Goal: Task Accomplishment & Management: Manage account settings

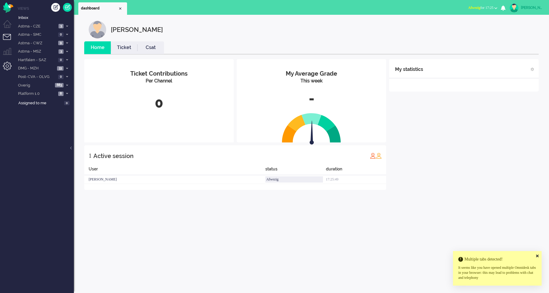
click at [11, 68] on li "Admin menu" at bounding box center [9, 68] width 13 height 13
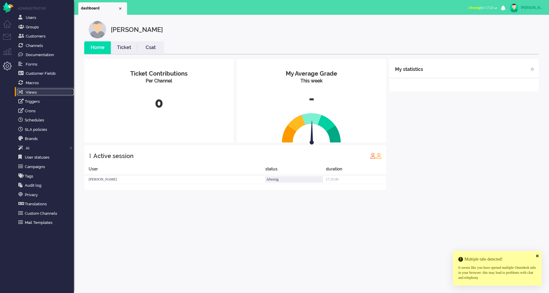
click at [38, 95] on link "Views" at bounding box center [45, 92] width 57 height 7
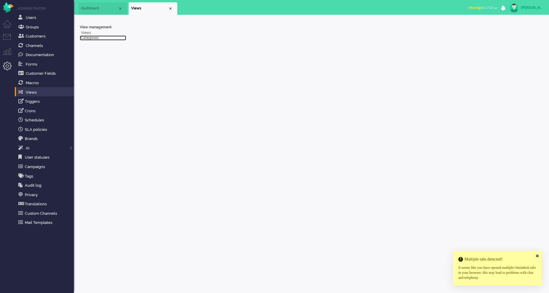
click at [96, 38] on link "Categories" at bounding box center [103, 37] width 46 height 5
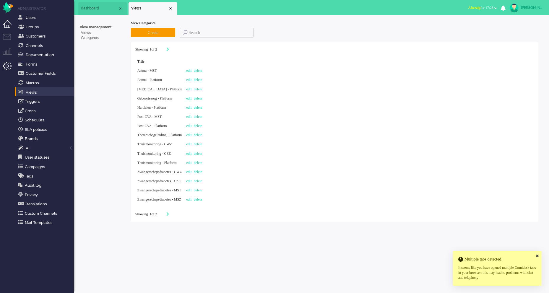
click at [8, 22] on li "Dashboard menu" at bounding box center [9, 26] width 13 height 13
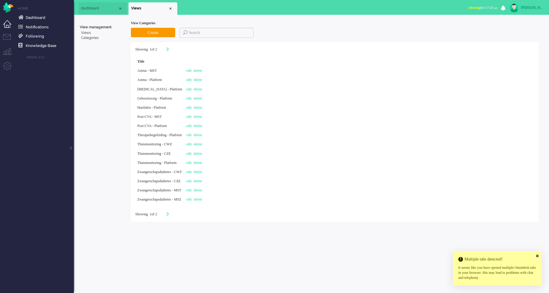
click at [7, 33] on li "Dashboard menu" at bounding box center [9, 26] width 13 height 13
click at [8, 38] on li "Tickets menu" at bounding box center [9, 40] width 13 height 13
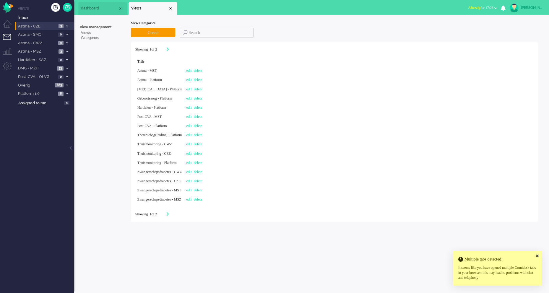
click at [51, 26] on span "Astma - CZE" at bounding box center [37, 27] width 40 height 6
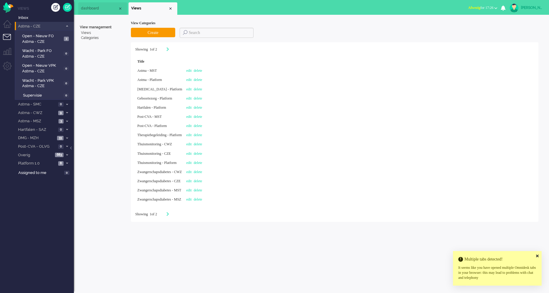
click at [46, 27] on span "Astma - CZE" at bounding box center [40, 27] width 46 height 6
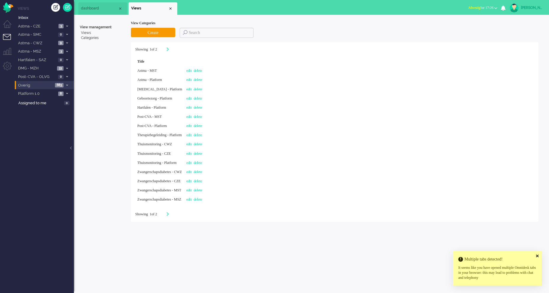
click at [51, 86] on span "Overig" at bounding box center [35, 86] width 36 height 6
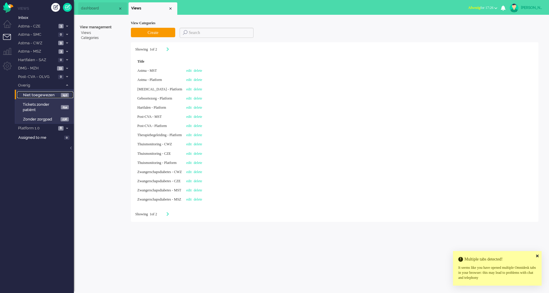
click at [46, 94] on span "Niet toegewezen" at bounding box center [41, 95] width 36 height 6
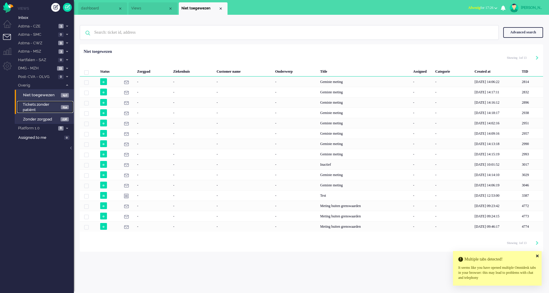
click at [46, 102] on span "Tickets zonder patiënt" at bounding box center [41, 107] width 37 height 11
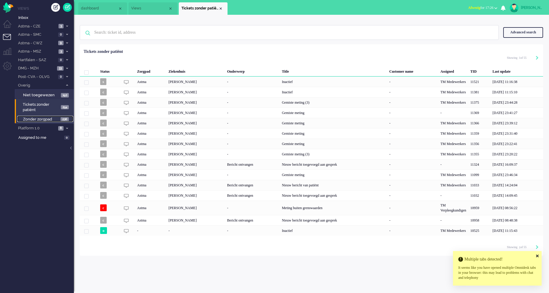
click at [49, 122] on span "Zonder zorgpad" at bounding box center [41, 120] width 36 height 6
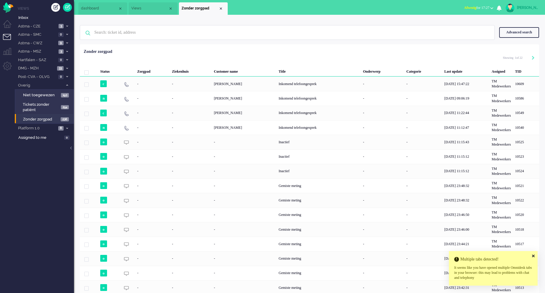
click at [532, 256] on icon at bounding box center [533, 256] width 3 height 4
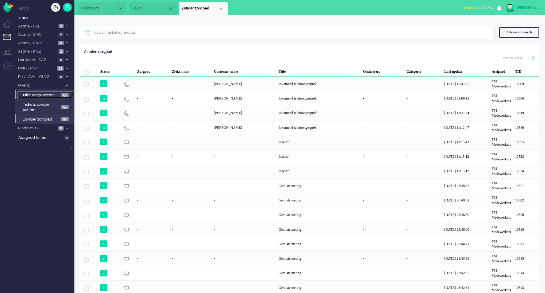
click at [49, 92] on span "Niet toegewezen" at bounding box center [41, 95] width 36 height 6
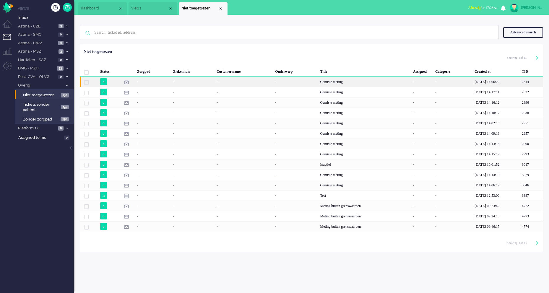
click at [210, 79] on div "-" at bounding box center [192, 82] width 43 height 10
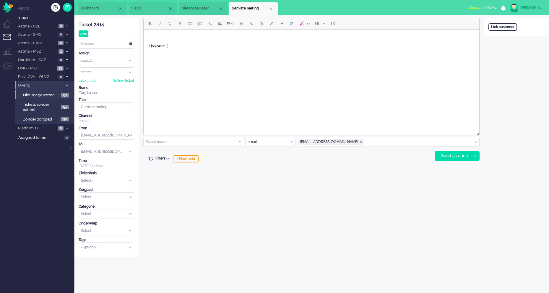
click at [60, 85] on span "Overig" at bounding box center [40, 86] width 46 height 6
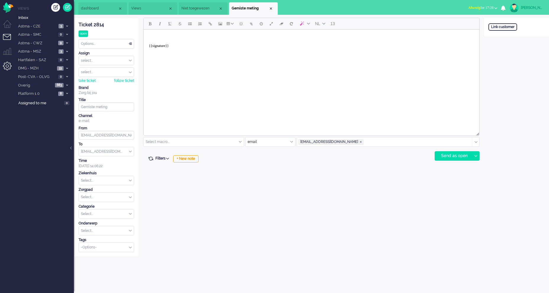
click at [8, 62] on li "Admin menu" at bounding box center [9, 68] width 13 height 13
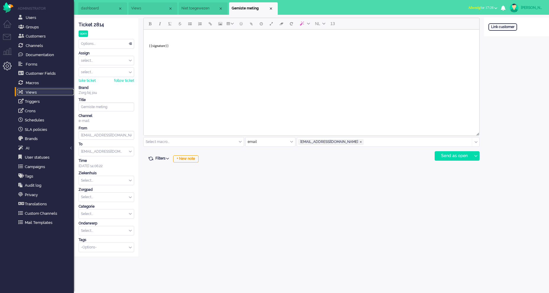
click at [37, 90] on link "Views" at bounding box center [45, 92] width 57 height 7
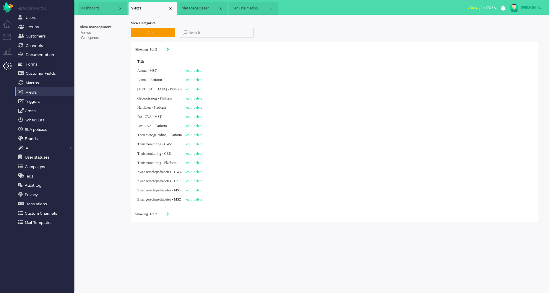
click at [169, 50] on icon "Next" at bounding box center [167, 49] width 3 height 4
type input "2"
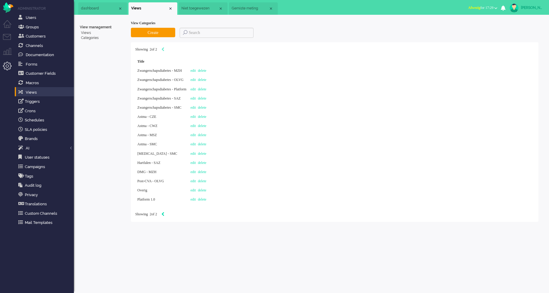
click at [164, 215] on icon "Previous" at bounding box center [162, 214] width 3 height 4
type input "1"
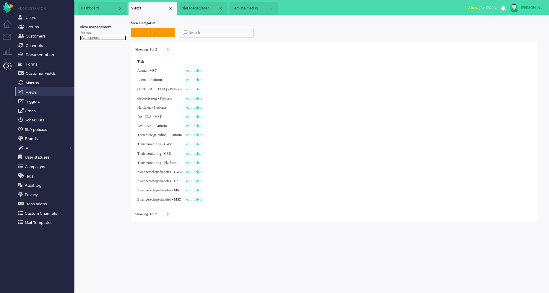
click at [93, 36] on link "Categories" at bounding box center [103, 37] width 46 height 5
click at [86, 32] on link "Views" at bounding box center [103, 32] width 46 height 5
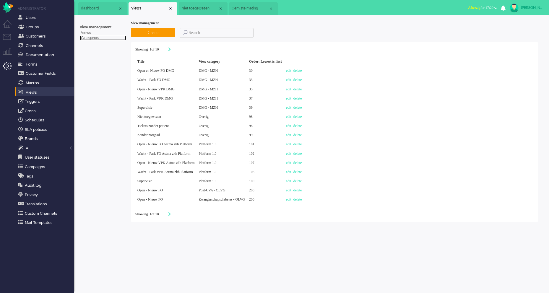
click at [94, 38] on link "Categories" at bounding box center [103, 37] width 46 height 5
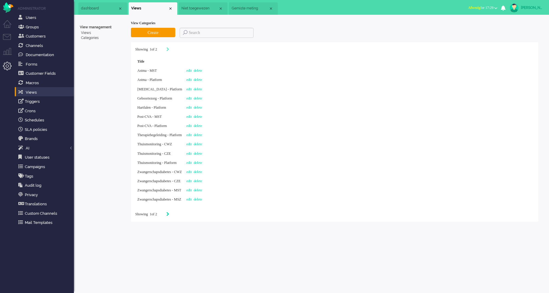
click at [169, 216] on icon "Next" at bounding box center [167, 214] width 3 height 4
type input "2"
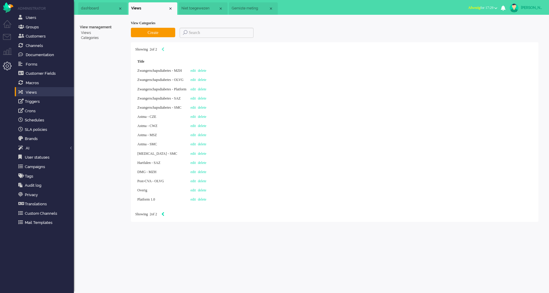
click at [164, 214] on icon "Previous" at bounding box center [162, 214] width 3 height 4
type input "1"
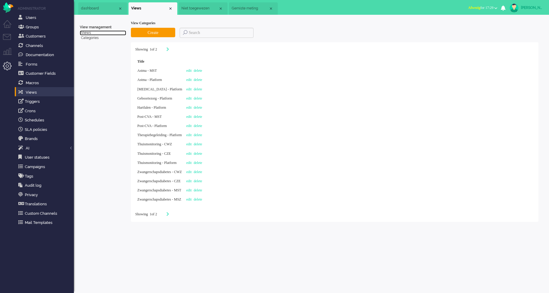
click at [88, 33] on link "Views" at bounding box center [103, 32] width 46 height 5
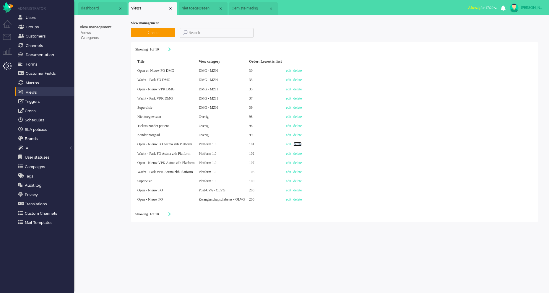
click at [302, 146] on link "delete" at bounding box center [297, 144] width 9 height 4
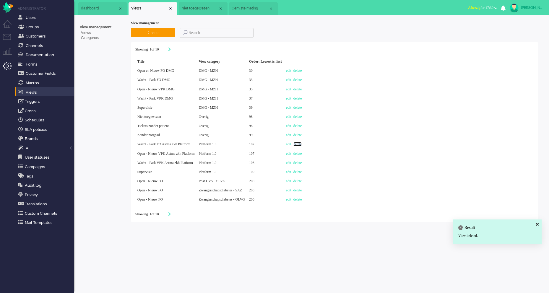
click at [302, 144] on link "delete" at bounding box center [297, 144] width 9 height 4
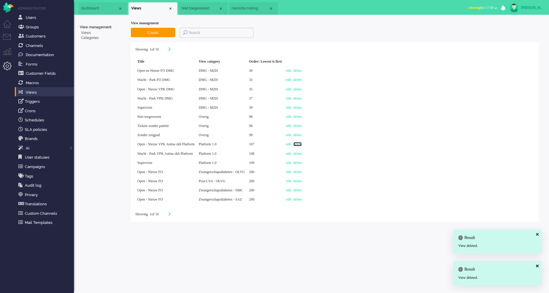
click at [302, 145] on link "delete" at bounding box center [297, 144] width 9 height 4
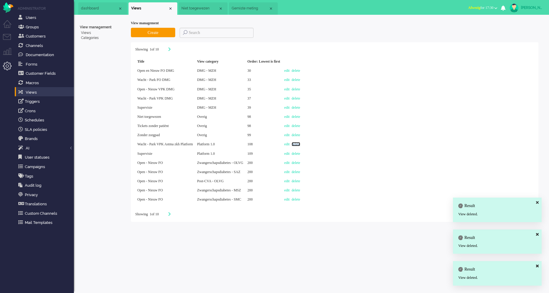
click at [300, 145] on link "delete" at bounding box center [296, 144] width 9 height 4
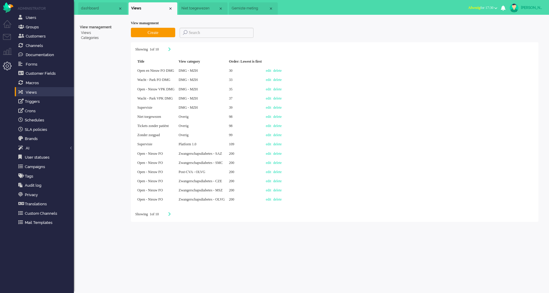
click at [180, 213] on div "Showing 1 of 10" at bounding box center [334, 215] width 399 height 6
click at [171, 215] on icon "Next" at bounding box center [169, 214] width 3 height 4
type input "2"
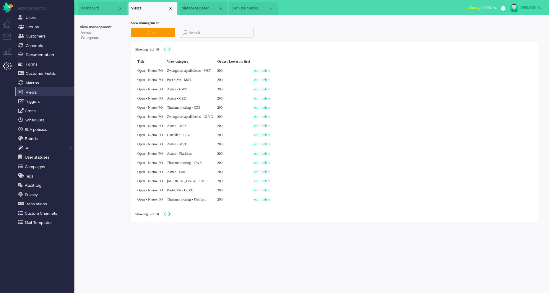
click at [171, 216] on icon "Next" at bounding box center [169, 214] width 3 height 4
type input "3"
click at [171, 216] on icon "Next" at bounding box center [169, 214] width 3 height 4
type input "4"
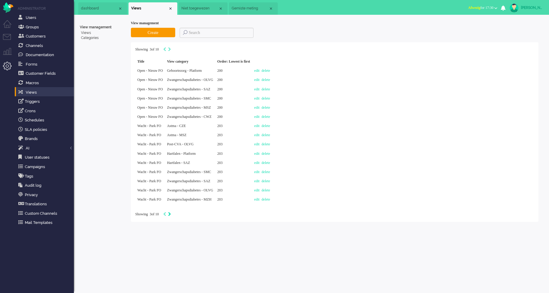
type input "4"
click at [175, 53] on div "Showing 4 of 10 Title View category Order: Lowest is first Wacht - Park FO Zwan…" at bounding box center [334, 132] width 407 height 180
click at [171, 48] on icon "Next" at bounding box center [169, 49] width 3 height 4
type input "5"
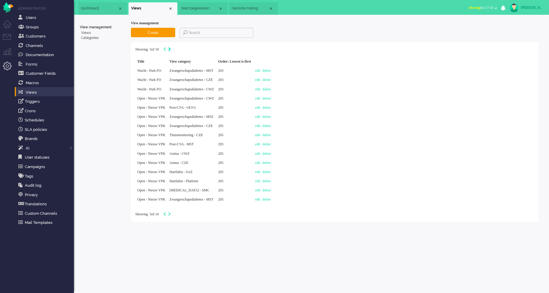
click at [171, 48] on icon "Next" at bounding box center [169, 49] width 3 height 4
type input "6"
click at [171, 48] on icon "Next" at bounding box center [169, 49] width 3 height 4
type input "7"
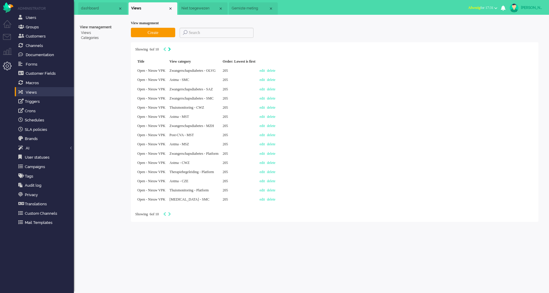
type input "7"
click at [171, 48] on icon "Next" at bounding box center [169, 49] width 3 height 4
type input "8"
click at [171, 48] on icon "Next" at bounding box center [169, 49] width 3 height 4
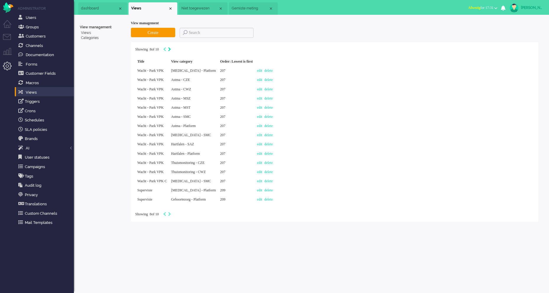
type input "9"
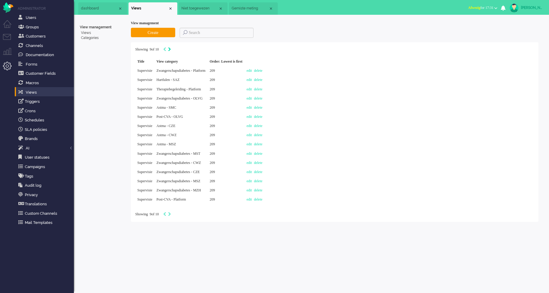
click at [171, 48] on icon "Next" at bounding box center [169, 49] width 3 height 4
type input "10"
